Goal: Information Seeking & Learning: Learn about a topic

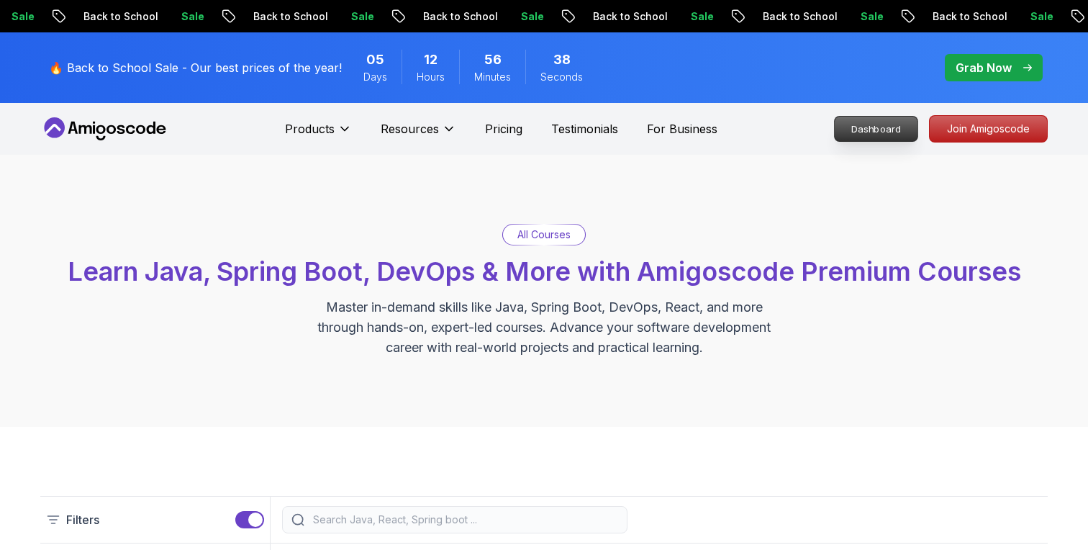
click at [897, 127] on p "Dashboard" at bounding box center [876, 129] width 83 height 24
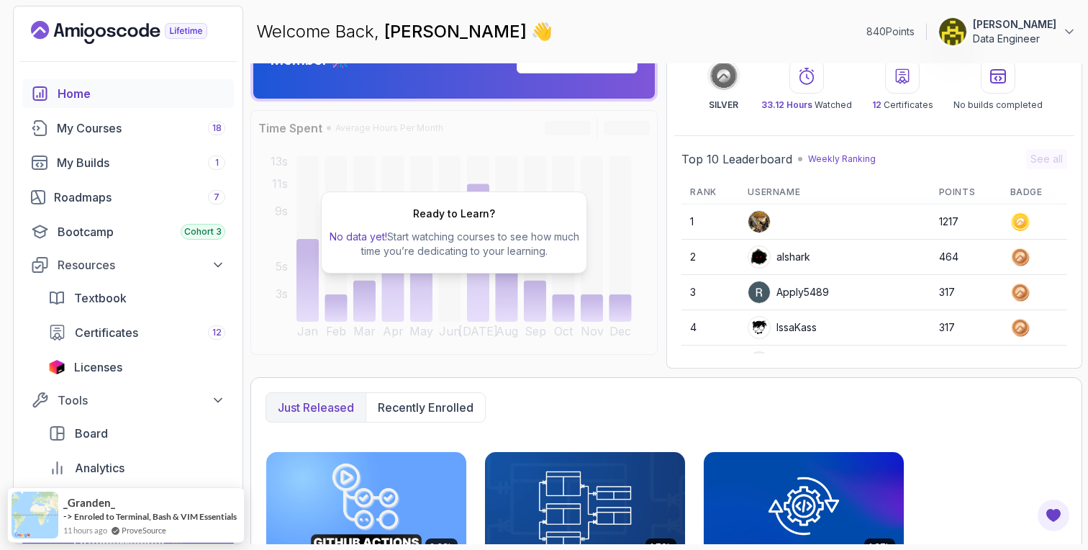
scroll to position [58, 0]
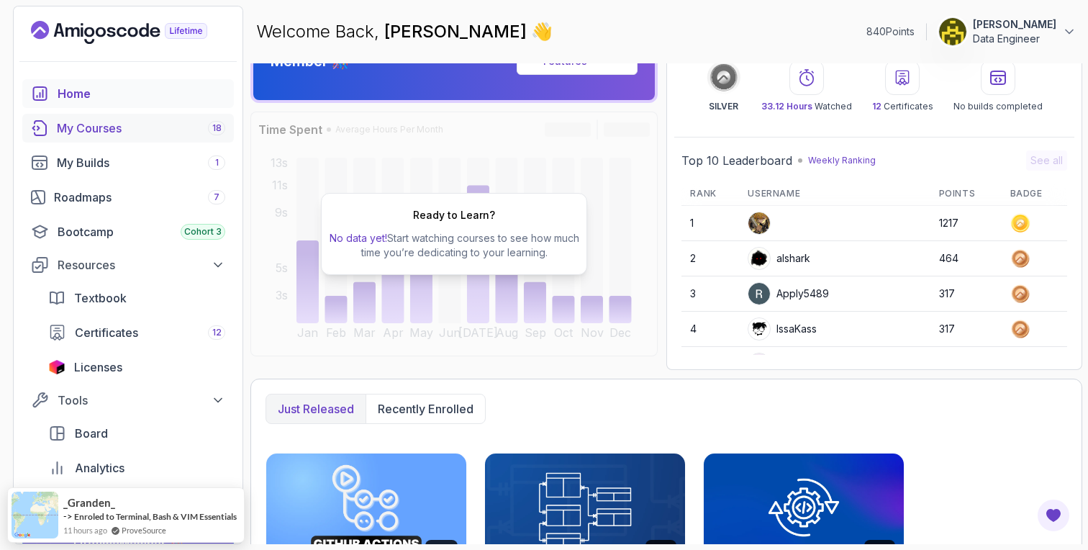
click at [88, 119] on div "My Courses 18" at bounding box center [141, 127] width 168 height 17
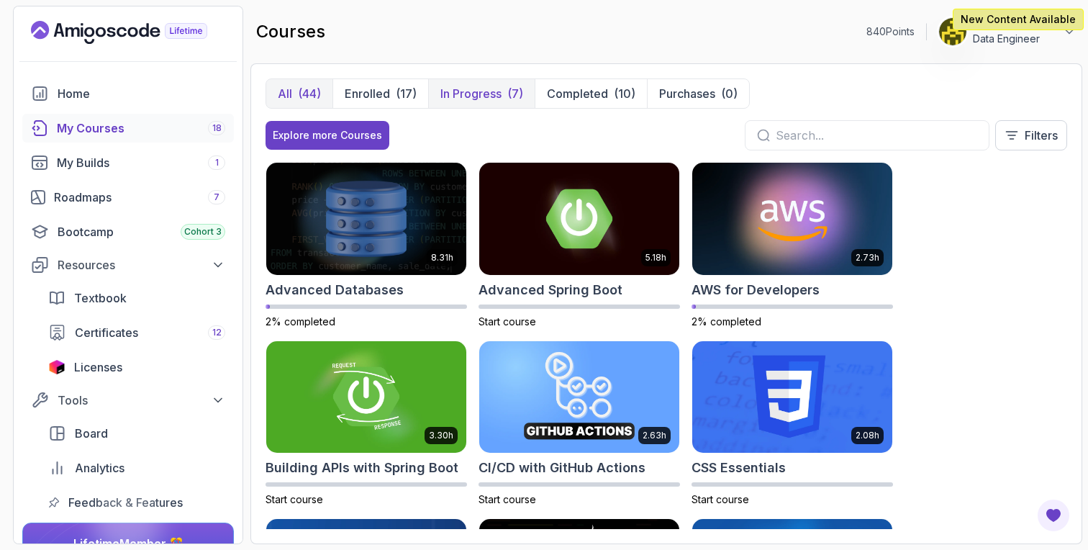
click at [464, 99] on p "In Progress" at bounding box center [470, 93] width 61 height 17
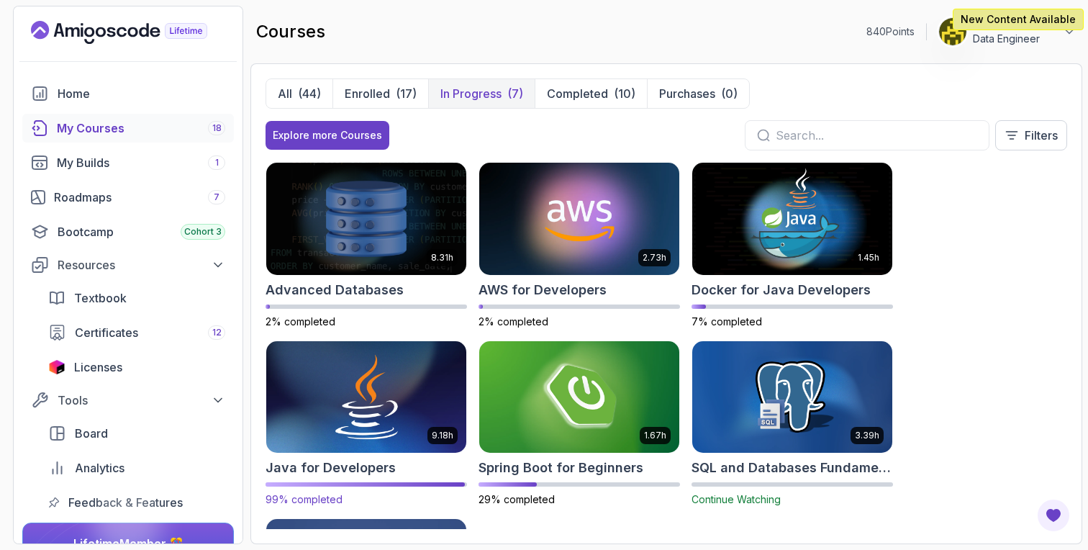
click at [1044, 27] on div "New Content Available" at bounding box center [1018, 20] width 131 height 22
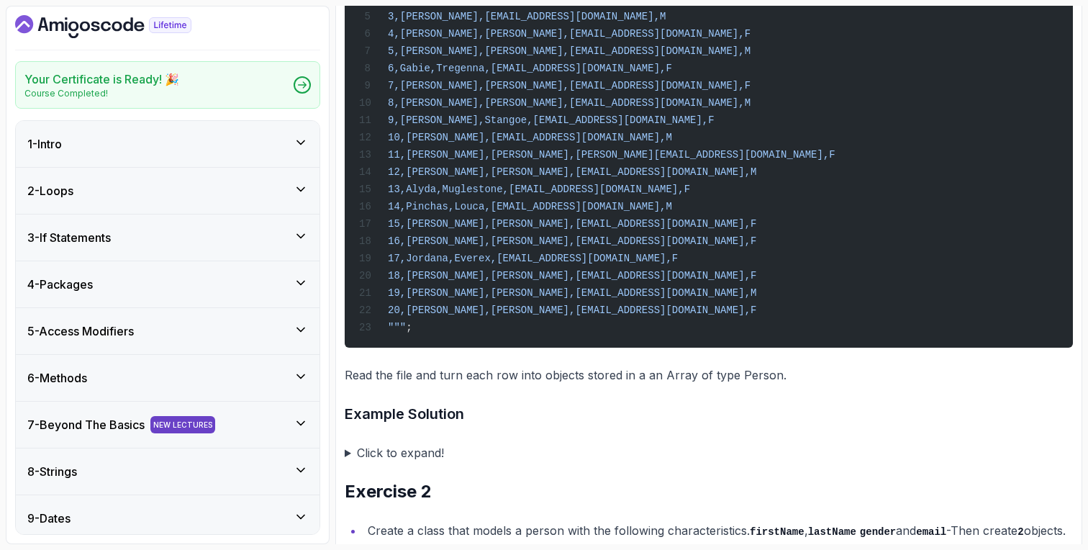
scroll to position [787, 0]
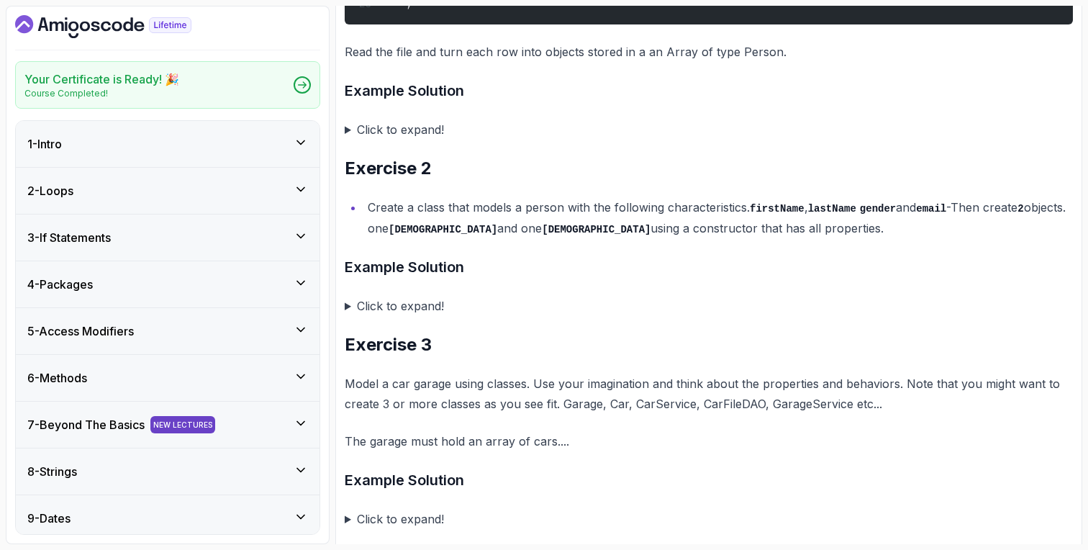
click at [200, 409] on div "7 - Beyond The Basics NEW LECTURES" at bounding box center [168, 424] width 304 height 46
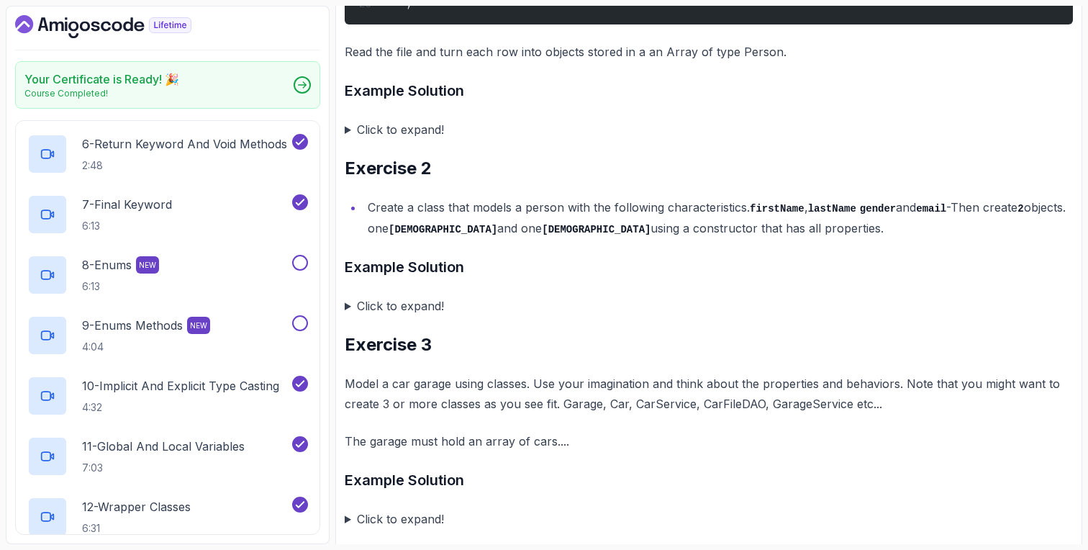
scroll to position [607, 0]
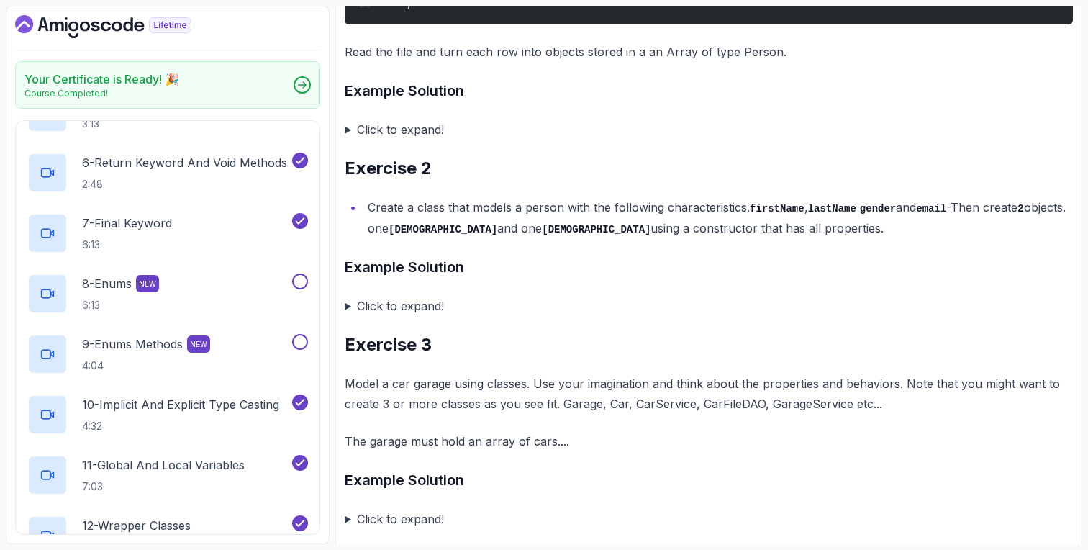
click at [108, 28] on icon "Dashboard" at bounding box center [106, 27] width 10 height 10
